Goal: Navigation & Orientation: Find specific page/section

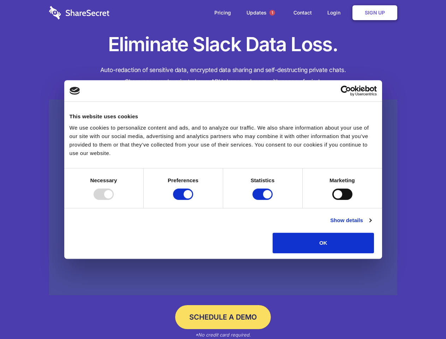
click at [114, 200] on div at bounding box center [103, 193] width 20 height 11
click at [193, 200] on input "Preferences" at bounding box center [183, 193] width 20 height 11
checkbox input "false"
click at [263, 200] on input "Statistics" at bounding box center [262, 193] width 20 height 11
checkbox input "false"
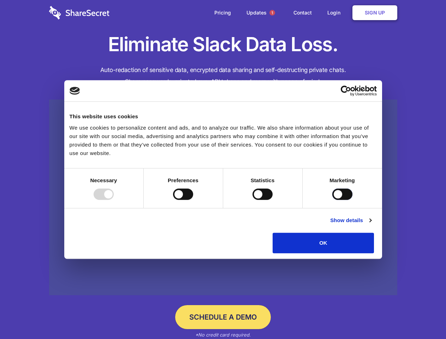
click at [332, 200] on input "Marketing" at bounding box center [342, 193] width 20 height 11
checkbox input "true"
click at [371, 224] on link "Show details" at bounding box center [350, 220] width 41 height 8
click at [0, 0] on li "Necessary 7 Necessary cookies help make a website usable by enabling basic func…" at bounding box center [0, 0] width 0 height 0
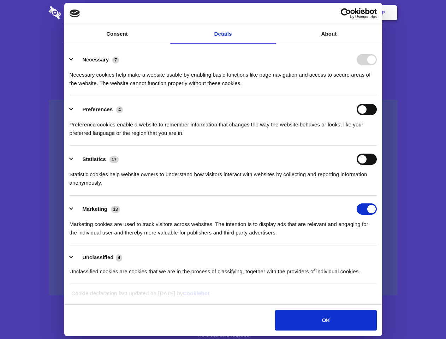
click at [272, 13] on span "1" at bounding box center [272, 13] width 6 height 6
